Goal: Check status: Check status

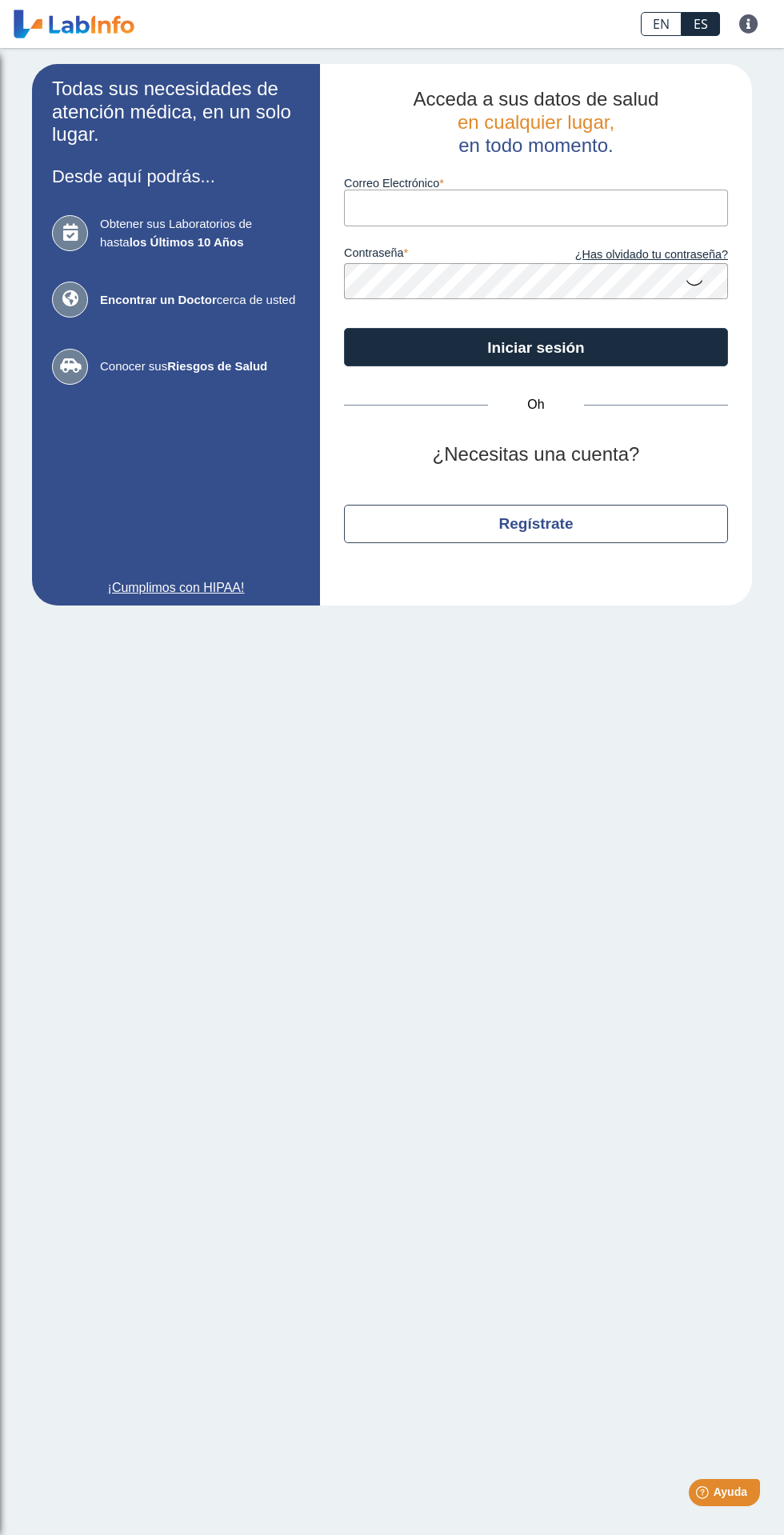
click at [520, 212] on input "Correo Electrónico" at bounding box center [536, 207] width 384 height 36
type input "[EMAIL_ADDRESS][DOMAIN_NAME]"
click at [344, 328] on button "Iniciar sesión" at bounding box center [536, 347] width 384 height 39
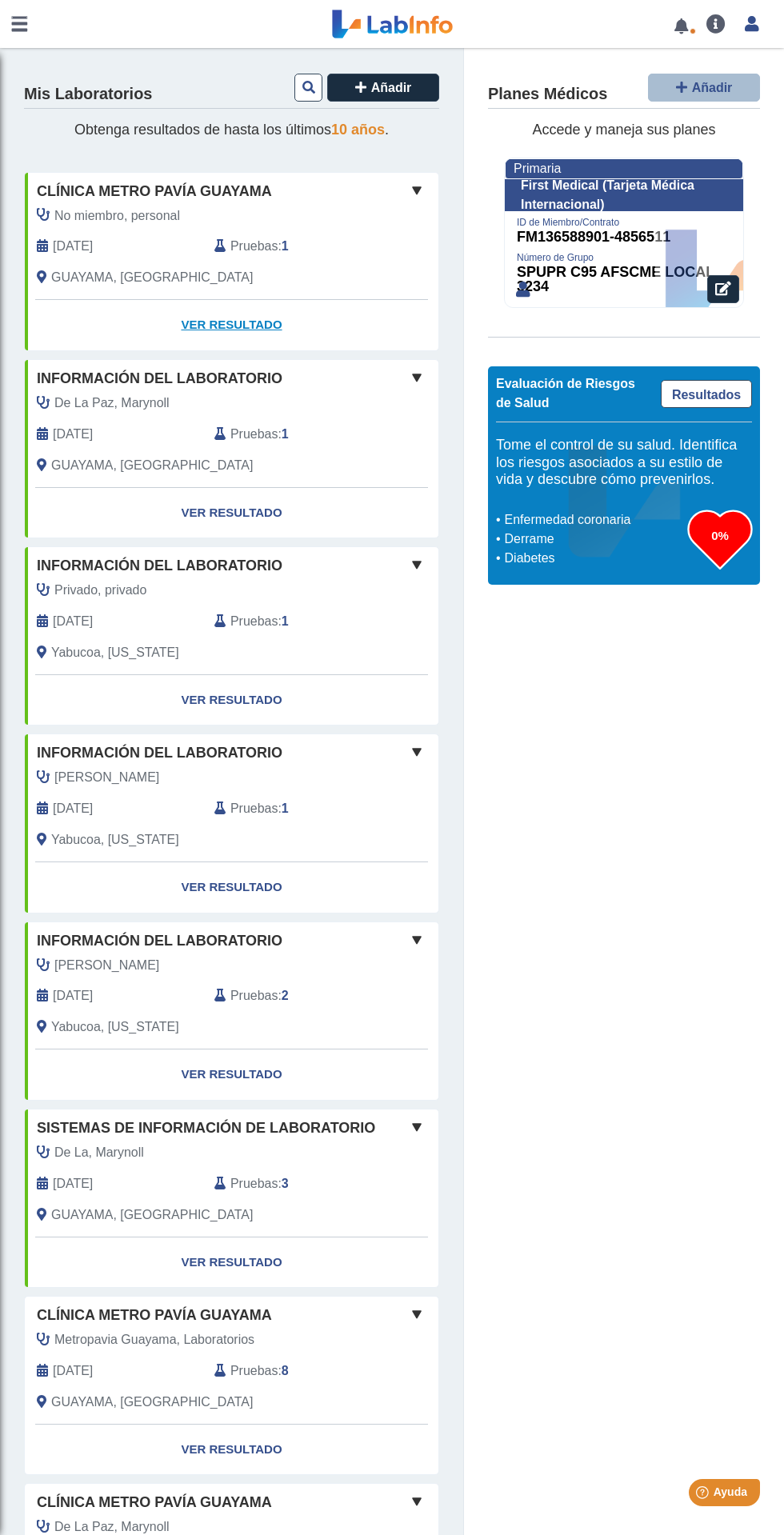
click at [251, 324] on font "Ver resultado" at bounding box center [231, 325] width 101 height 13
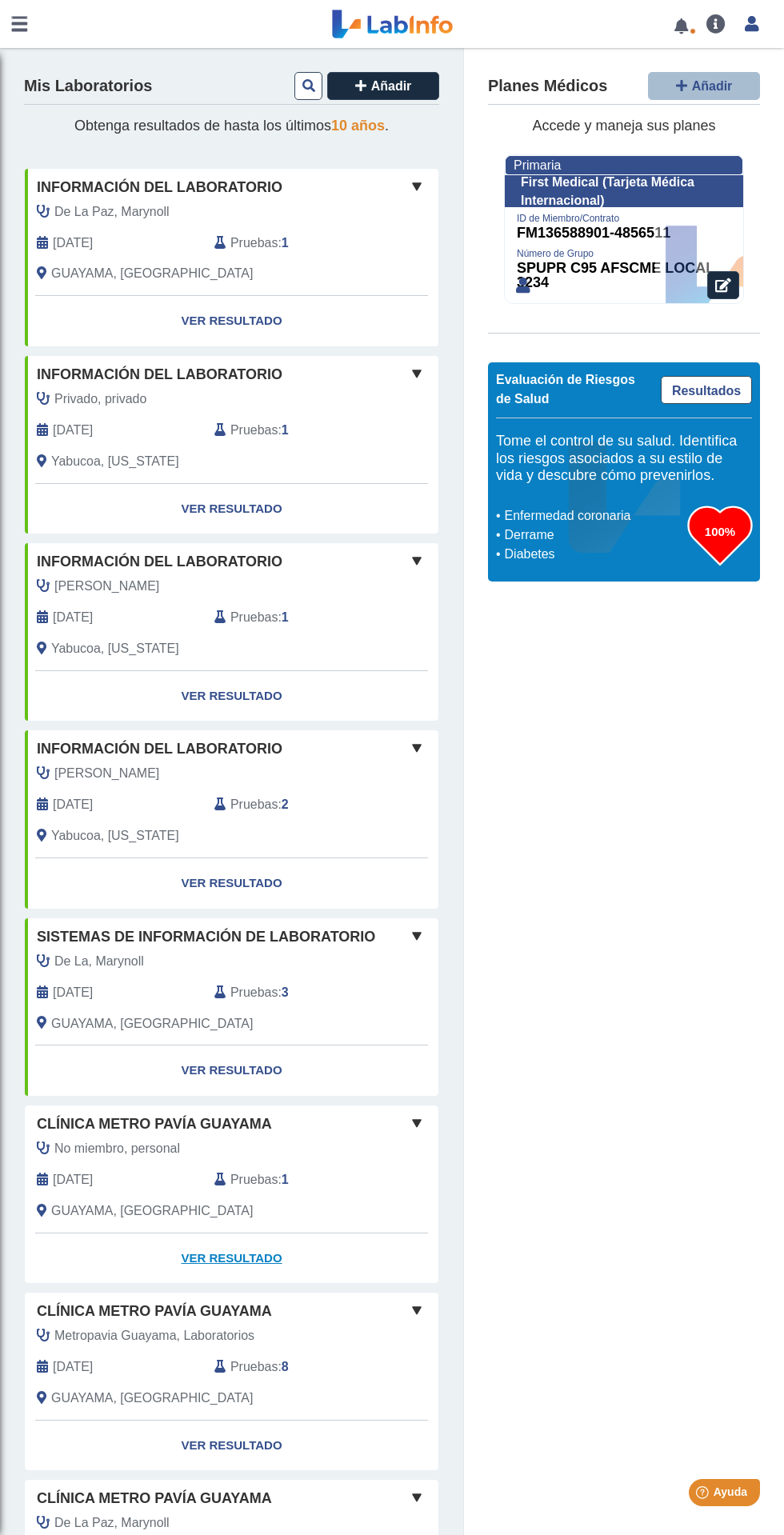
click at [262, 1278] on link "Ver resultado" at bounding box center [231, 1258] width 413 height 50
